Goal: Task Accomplishment & Management: Use online tool/utility

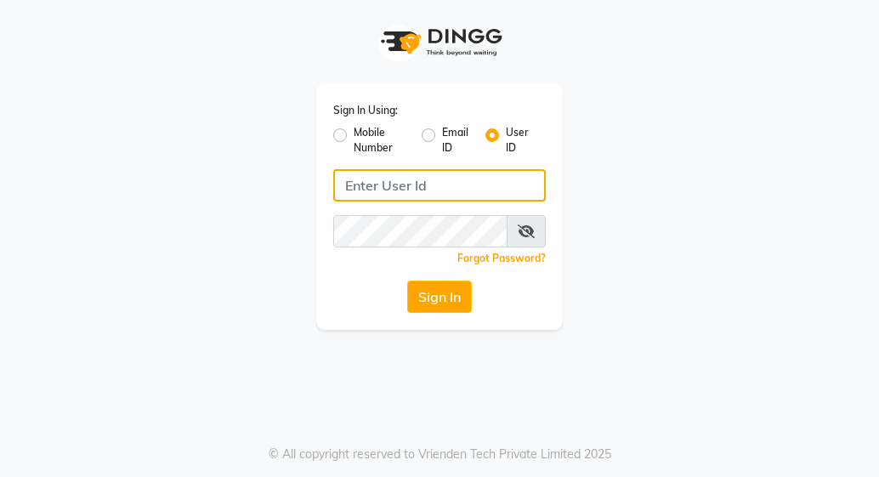
click at [447, 190] on input "Username" at bounding box center [439, 185] width 213 height 32
click at [407, 281] on button "Sign In" at bounding box center [439, 297] width 65 height 32
click at [493, 188] on input "Username" at bounding box center [439, 185] width 213 height 32
type input "infinityunisex"
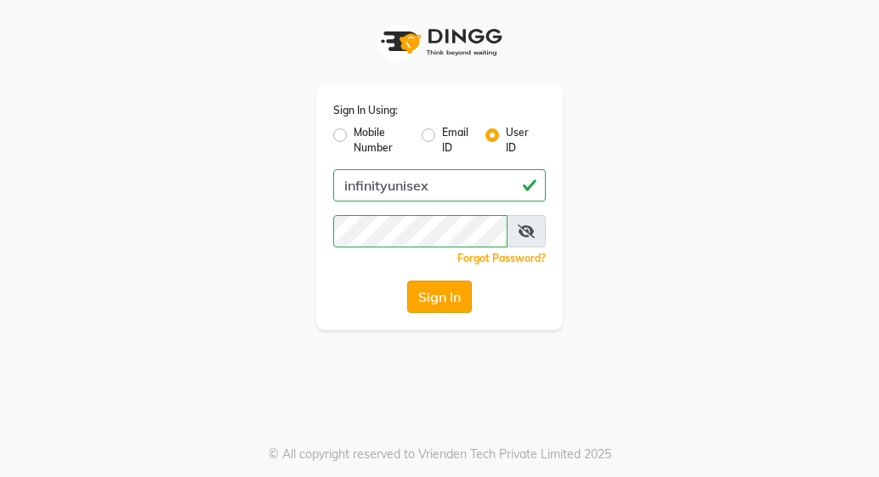
click at [439, 298] on button "Sign In" at bounding box center [439, 297] width 65 height 32
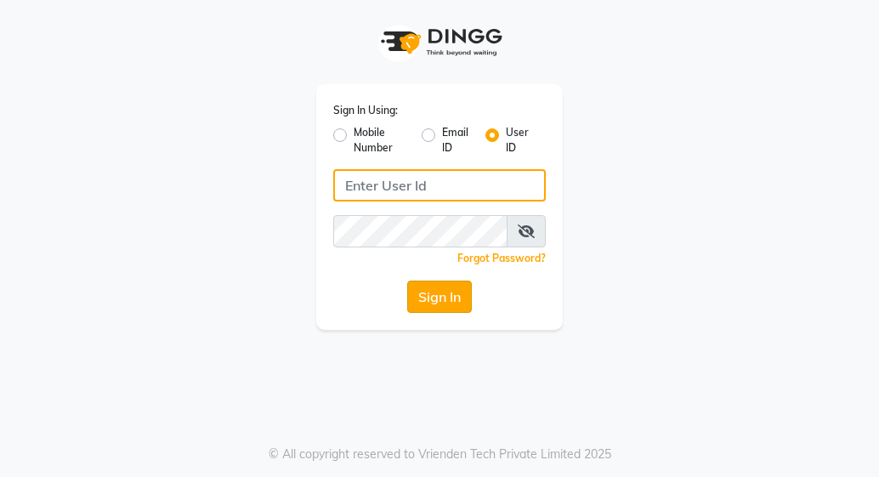
type input "infinityunisex"
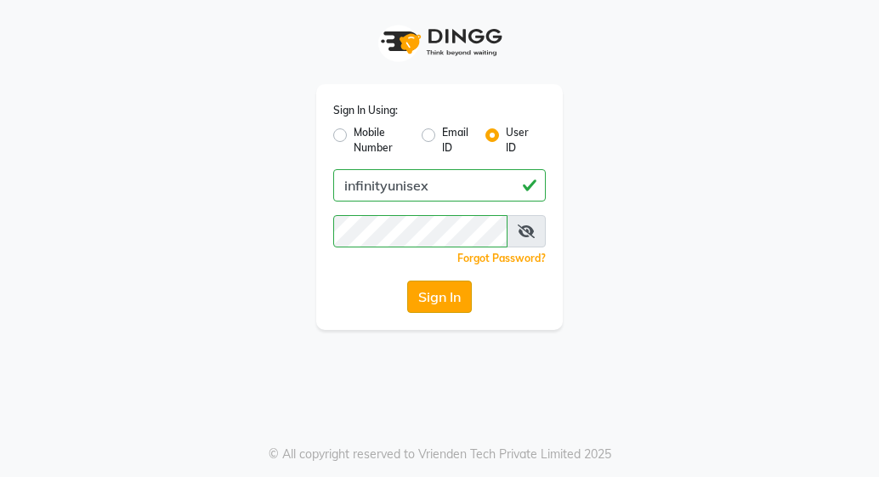
click at [444, 297] on button "Sign In" at bounding box center [439, 297] width 65 height 32
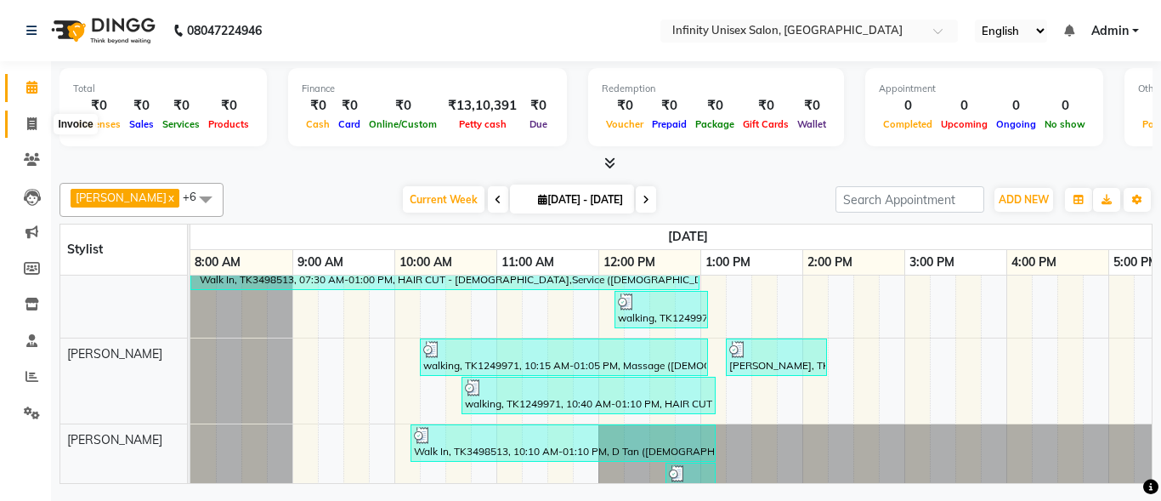
click at [28, 121] on icon at bounding box center [31, 123] width 9 height 13
select select "service"
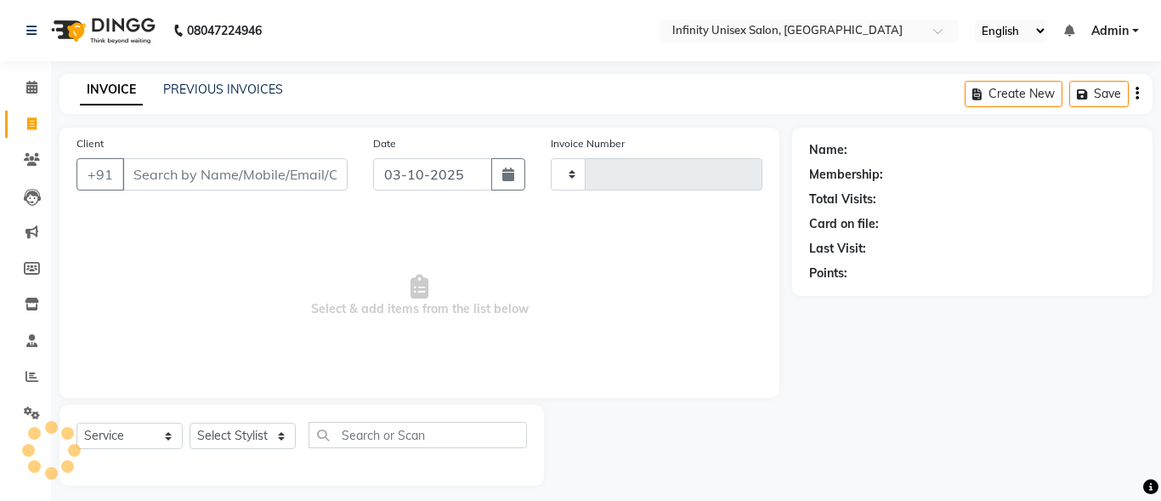
type input "0677"
select select "5240"
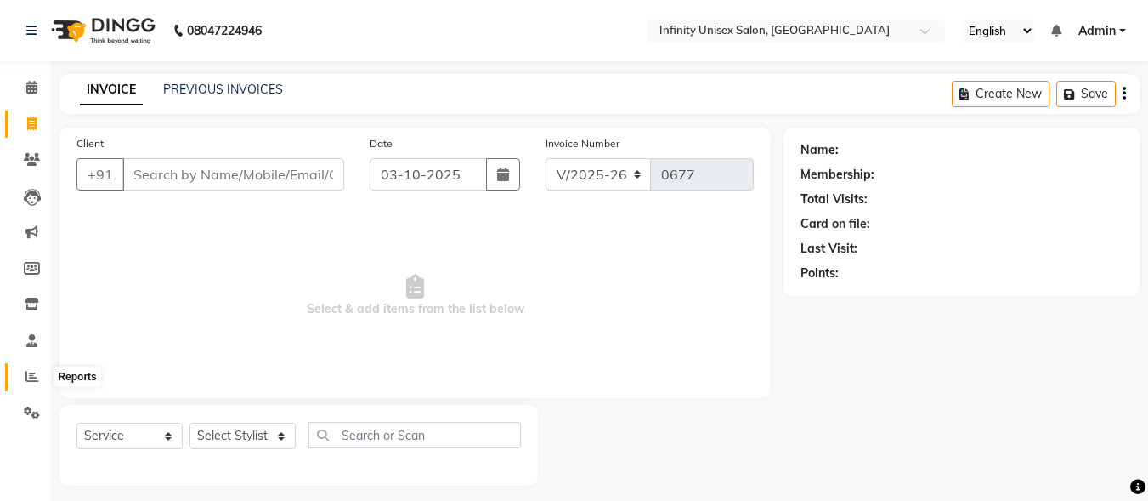
click at [36, 377] on icon at bounding box center [32, 376] width 13 height 13
